Goal: Check status: Check status

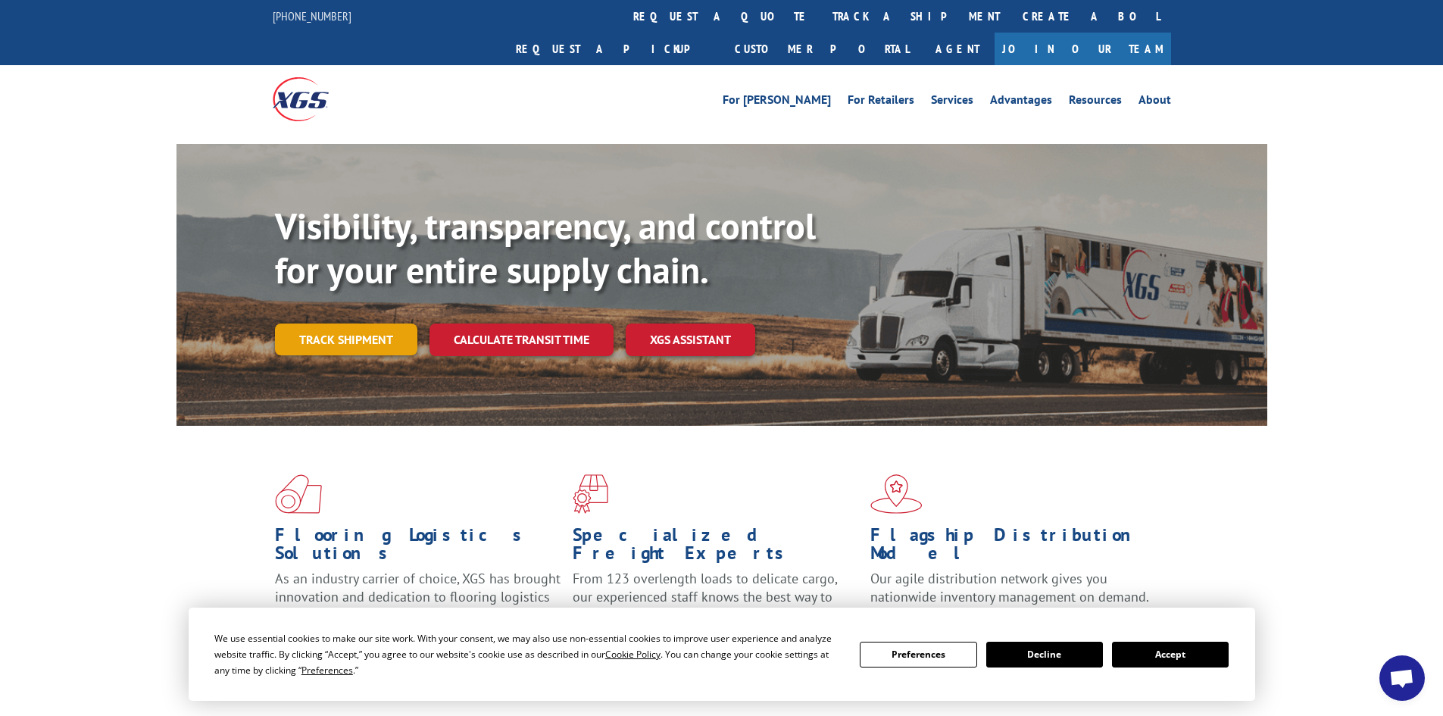
click at [355, 323] on link "Track shipment" at bounding box center [346, 339] width 142 height 32
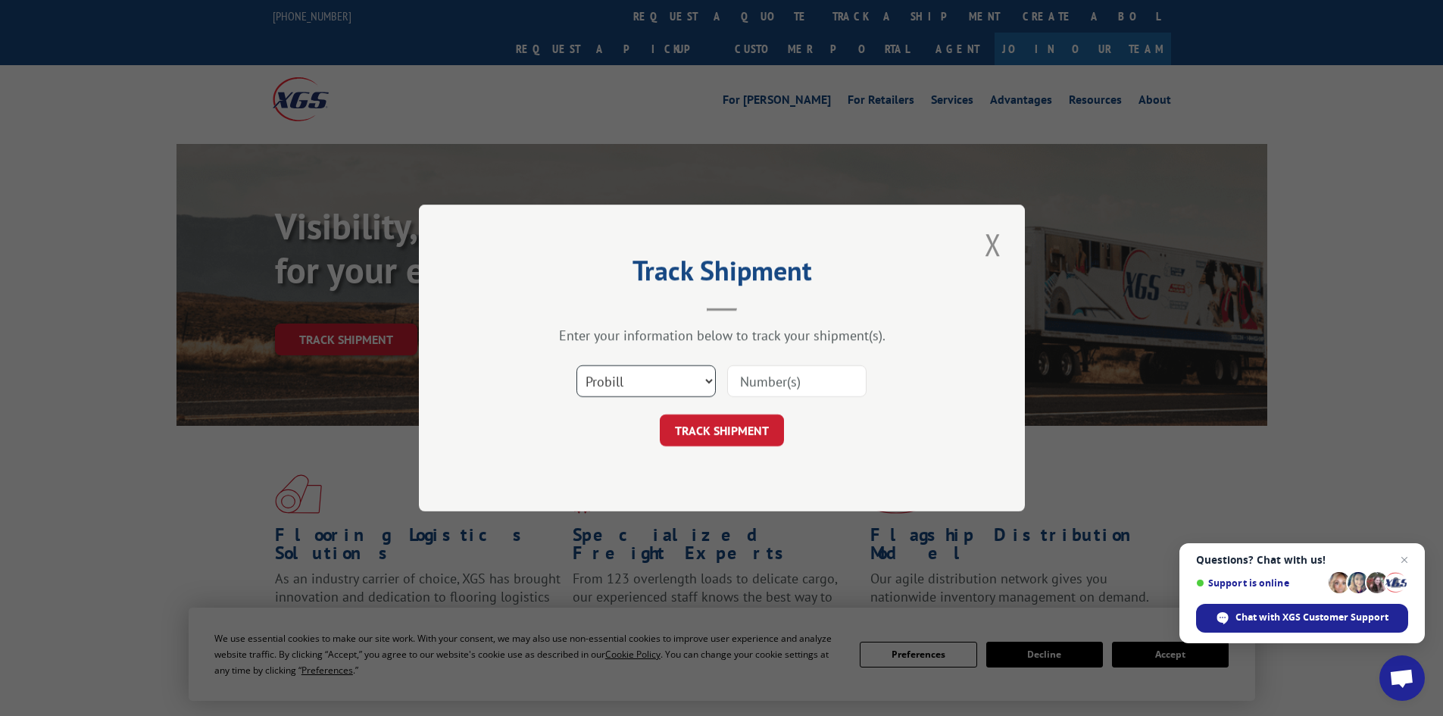
click at [709, 380] on select "Select category... Probill BOL PO" at bounding box center [646, 381] width 139 height 32
click at [577, 365] on select "Select category... Probill BOL PO" at bounding box center [646, 381] width 139 height 32
click at [707, 379] on select "Select category... Probill BOL PO" at bounding box center [646, 381] width 139 height 32
select select "probill"
click at [577, 365] on select "Select category... Probill BOL PO" at bounding box center [646, 381] width 139 height 32
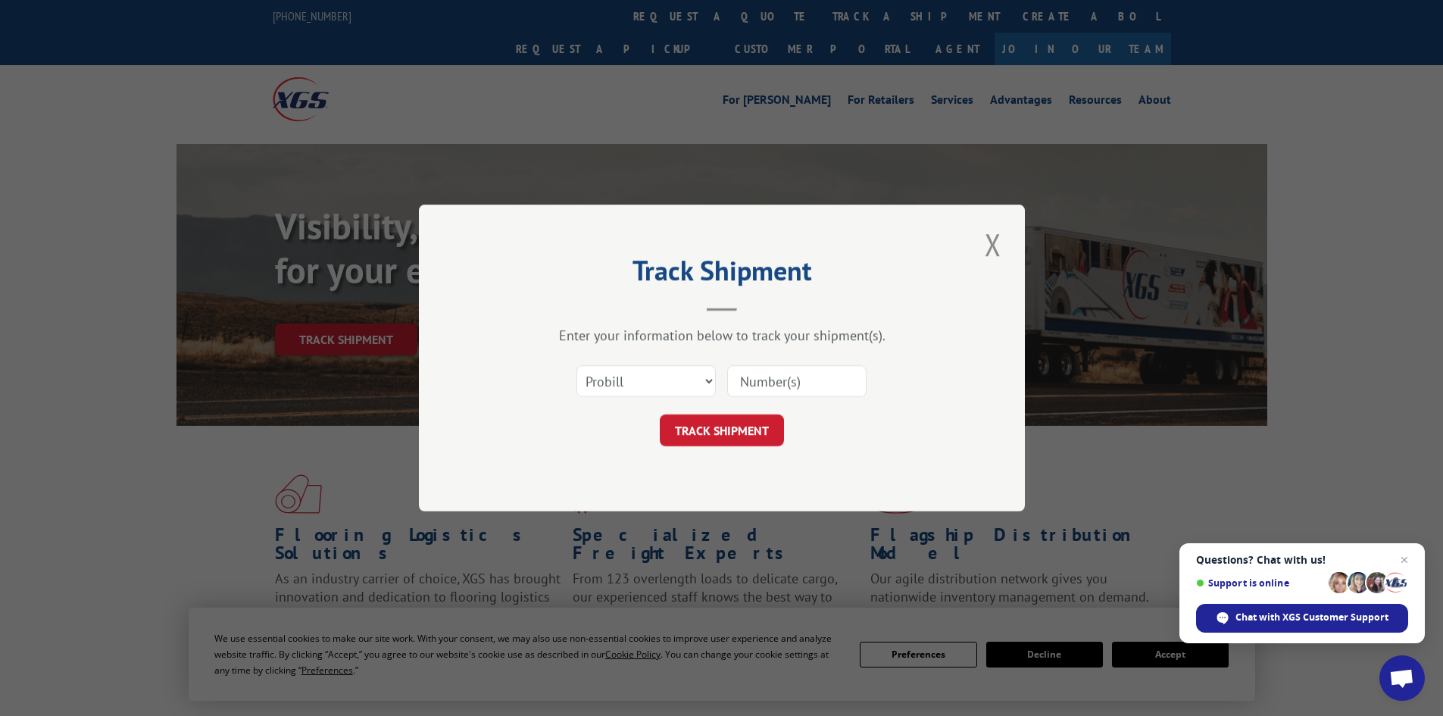
paste input "5945418"
type input "5945418"
click at [702, 432] on button "TRACK SHIPMENT" at bounding box center [722, 430] width 124 height 32
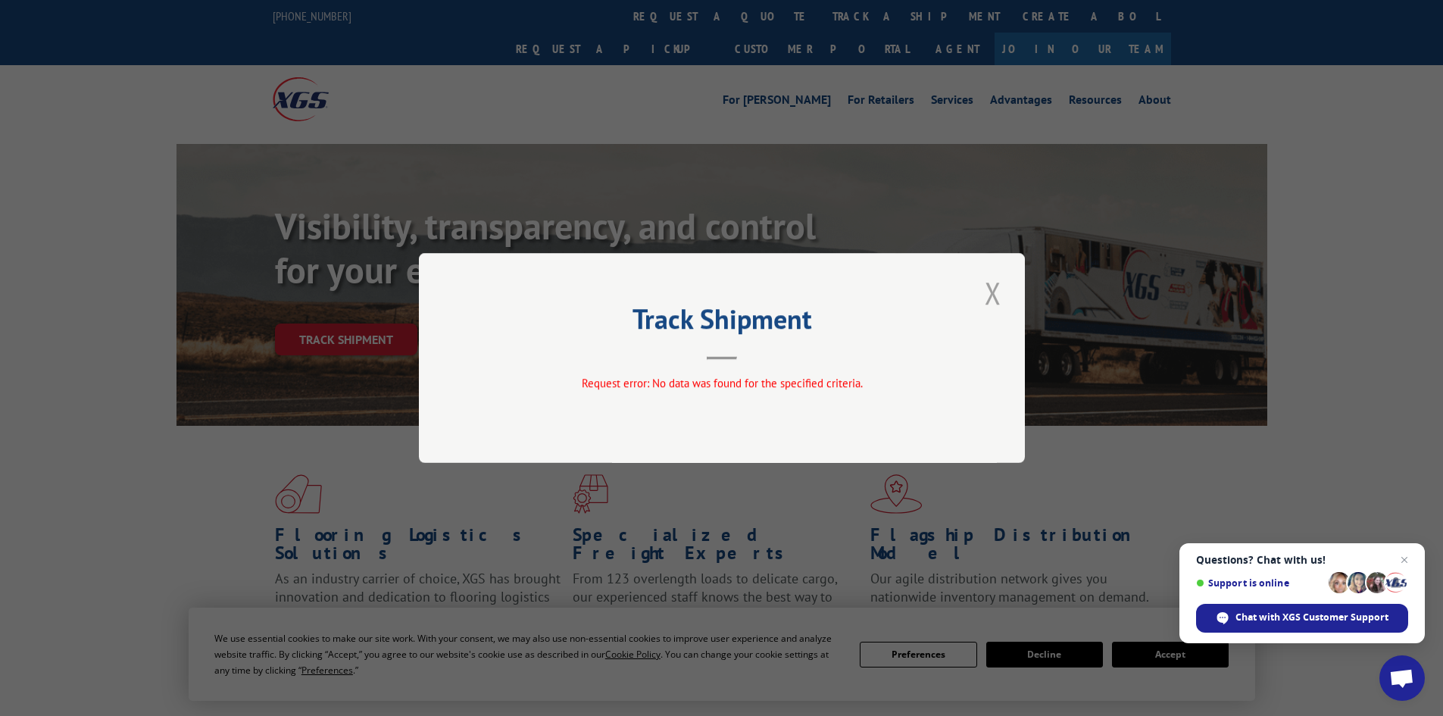
click at [996, 296] on button "Close modal" at bounding box center [993, 293] width 26 height 42
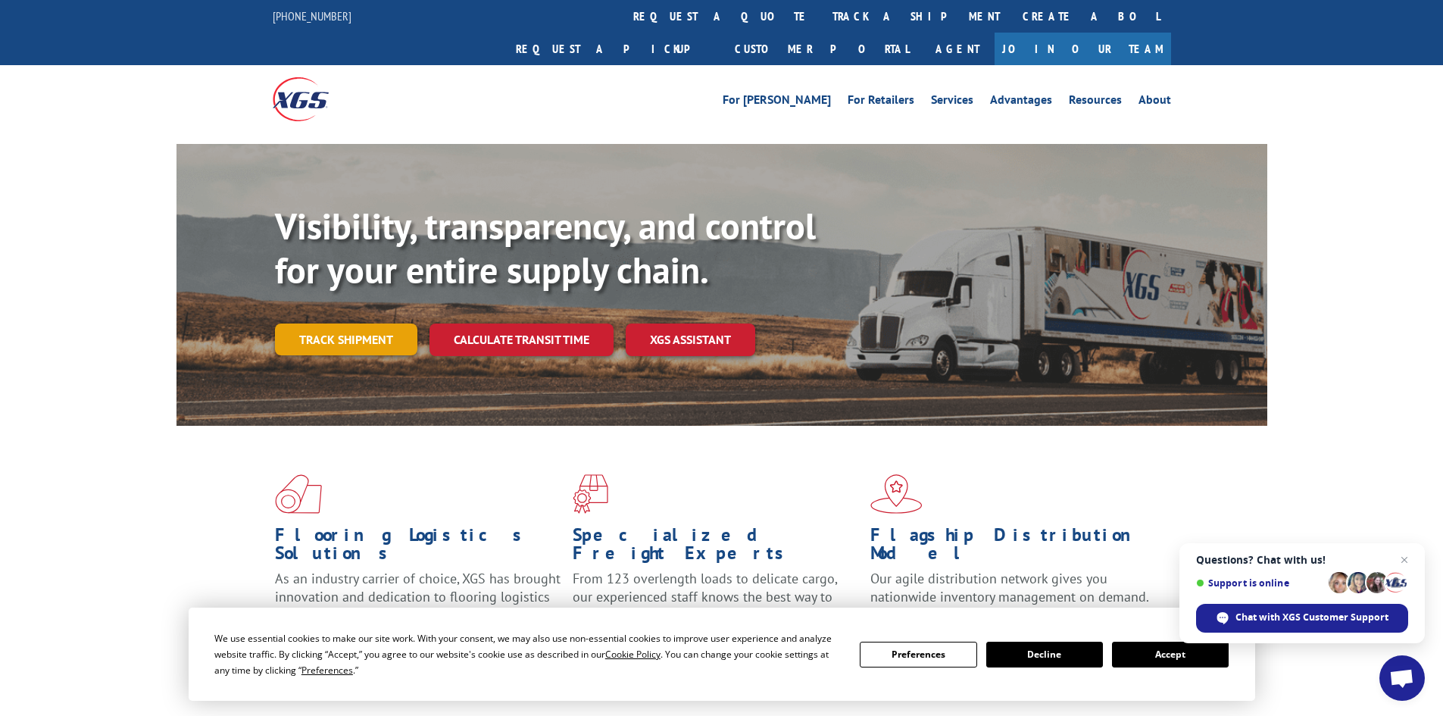
click at [361, 323] on link "Track shipment" at bounding box center [346, 339] width 142 height 32
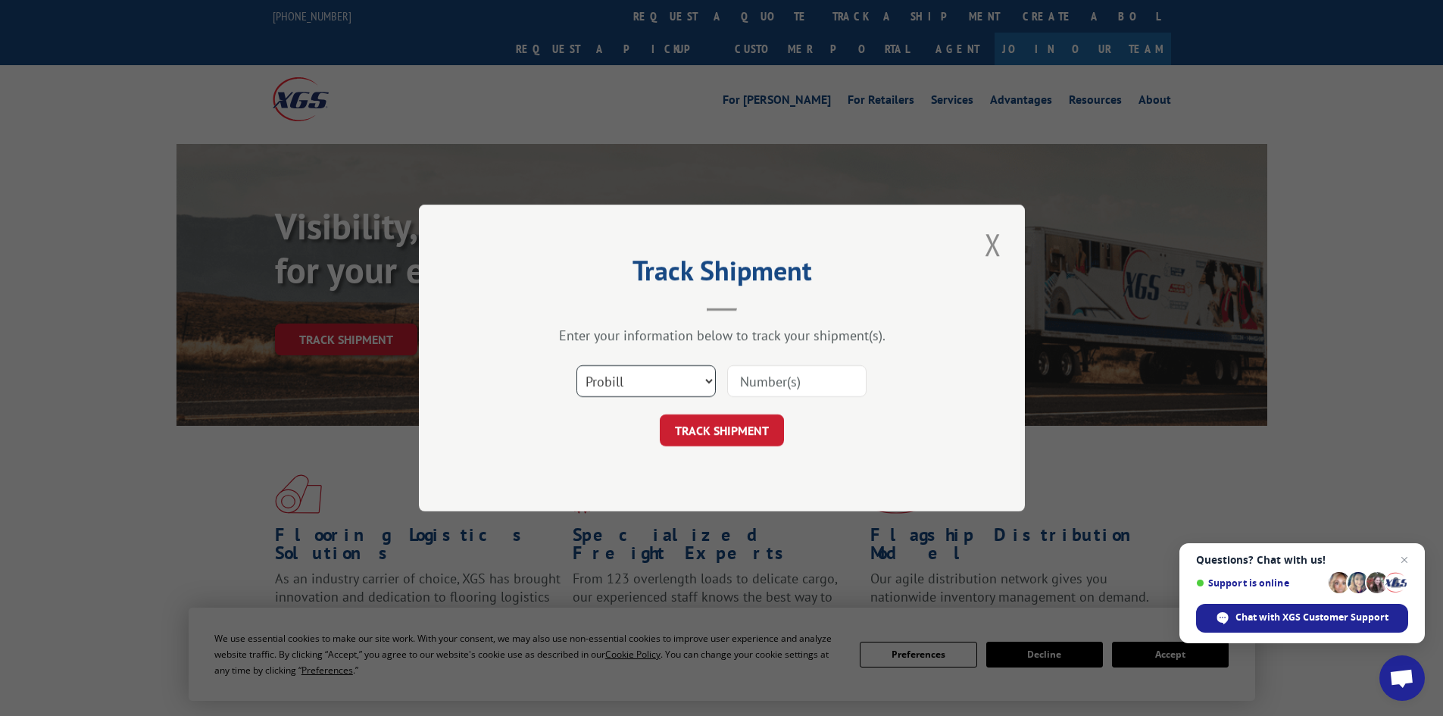
click at [705, 379] on select "Select category... Probill BOL PO" at bounding box center [646, 381] width 139 height 32
select select "bol"
click at [577, 365] on select "Select category... Probill BOL PO" at bounding box center [646, 381] width 139 height 32
paste input "5945418"
type input "5945418"
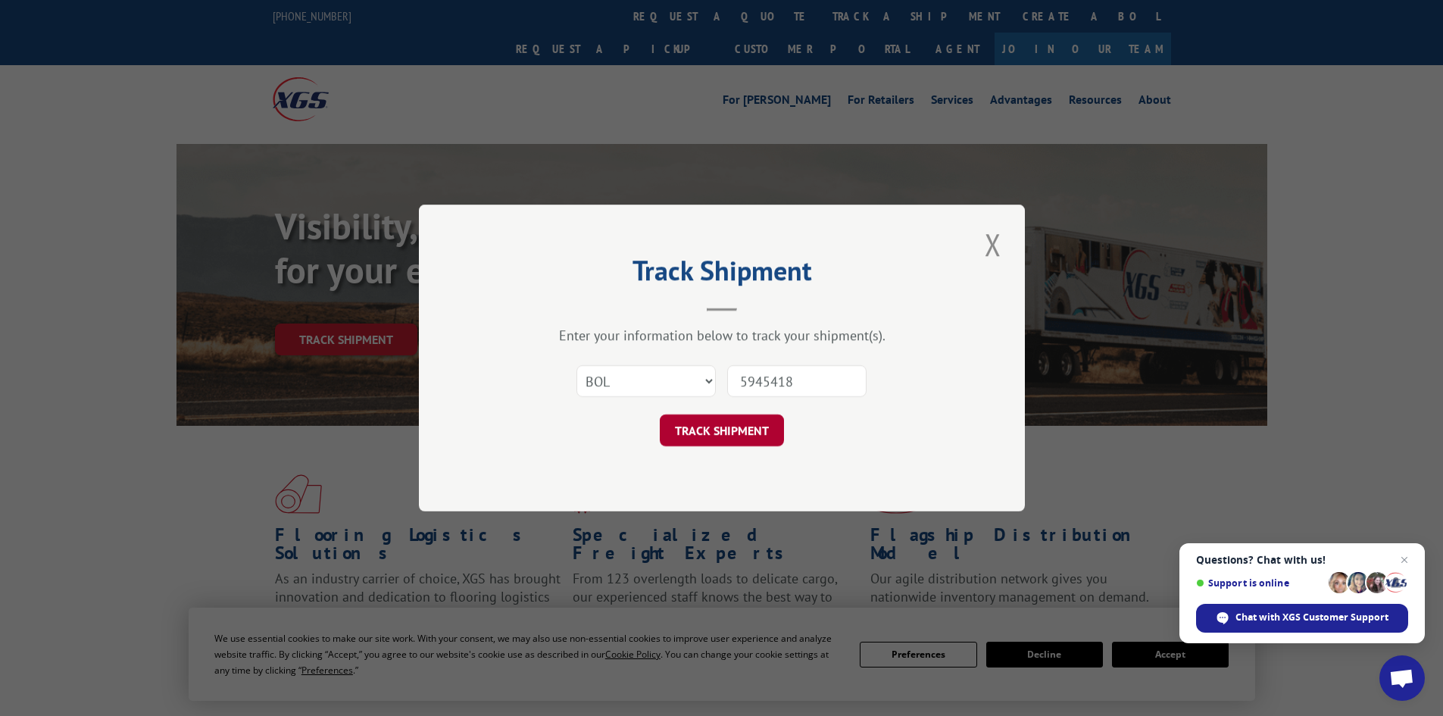
click at [735, 427] on button "TRACK SHIPMENT" at bounding box center [722, 430] width 124 height 32
